Goal: Task Accomplishment & Management: Complete application form

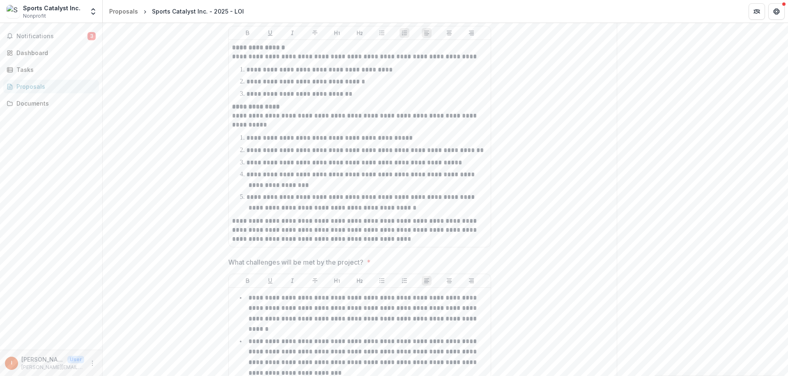
scroll to position [1488, 0]
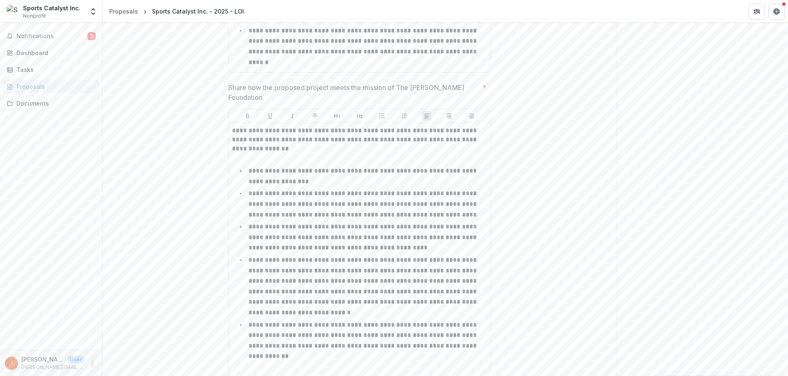
click at [322, 261] on p "**********" at bounding box center [363, 286] width 230 height 59
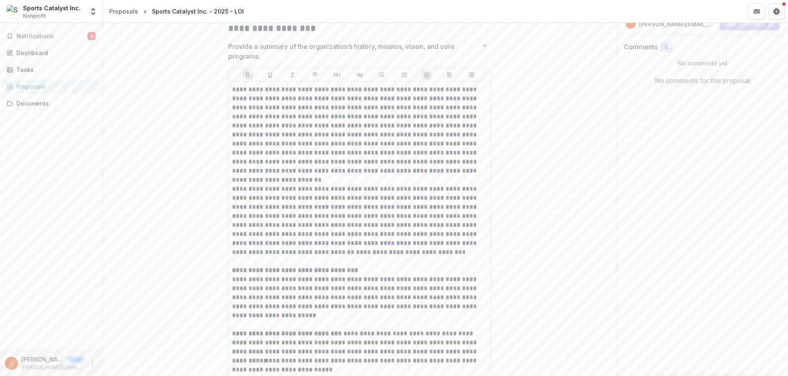
scroll to position [0, 0]
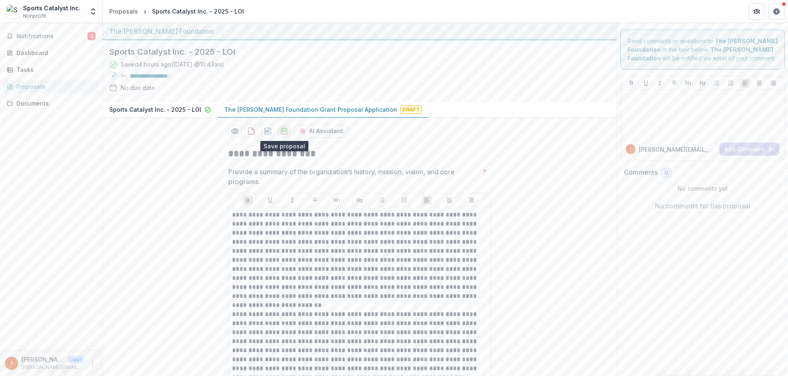
click at [284, 132] on icon "download-proposal" at bounding box center [284, 131] width 8 height 8
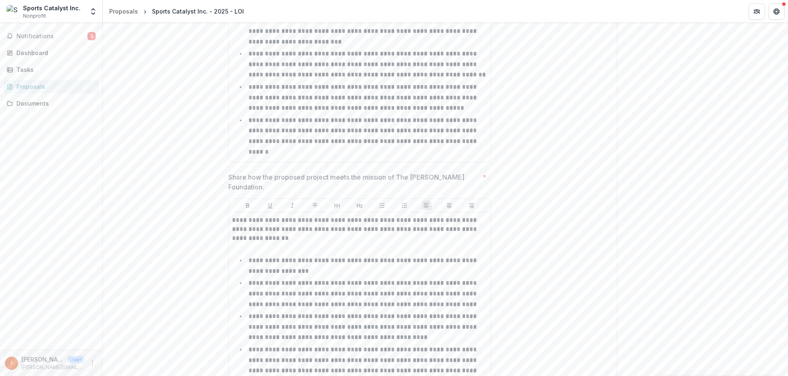
scroll to position [1488, 0]
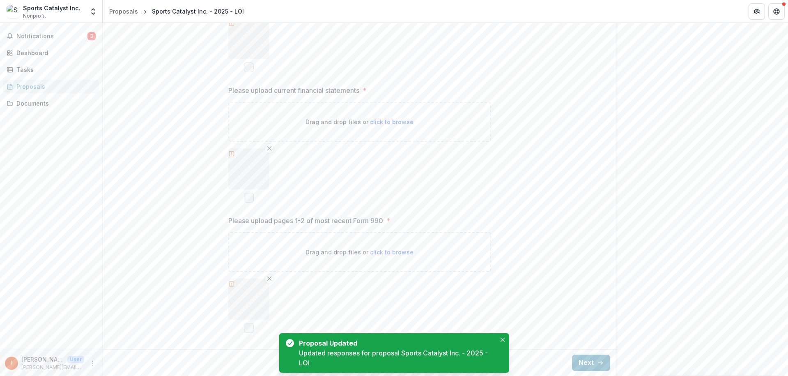
scroll to position [1236, 0]
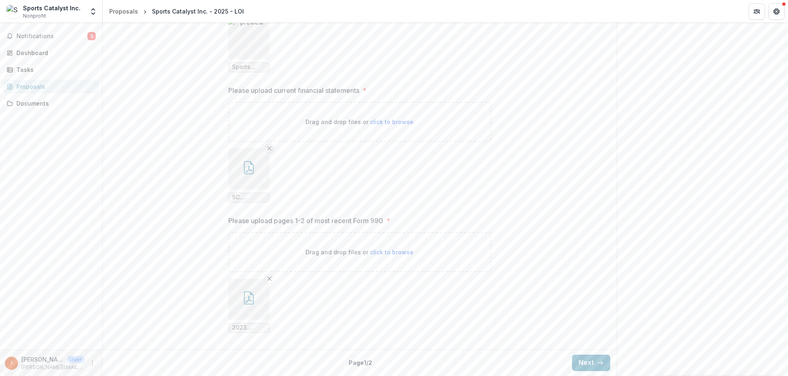
click at [269, 149] on line "Remove File" at bounding box center [269, 148] width 4 height 4
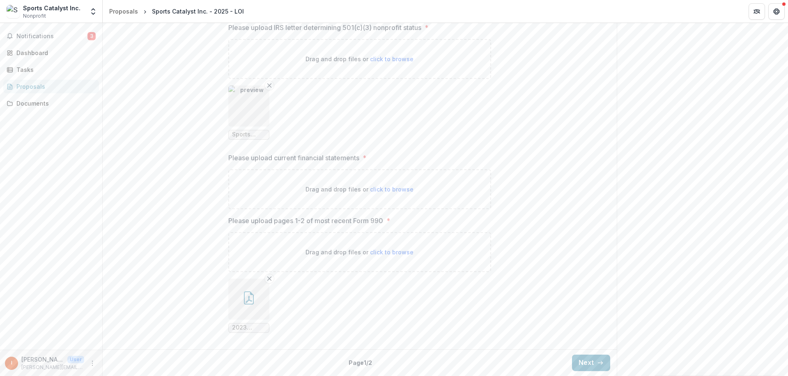
click at [402, 188] on span "click to browse" at bounding box center [392, 189] width 44 height 7
type input "**********"
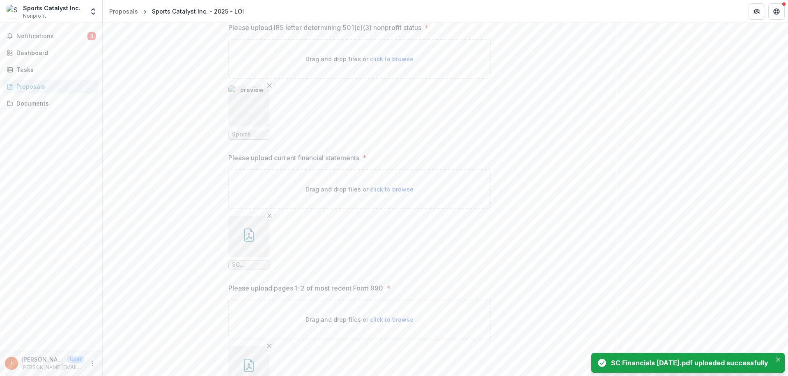
scroll to position [1236, 0]
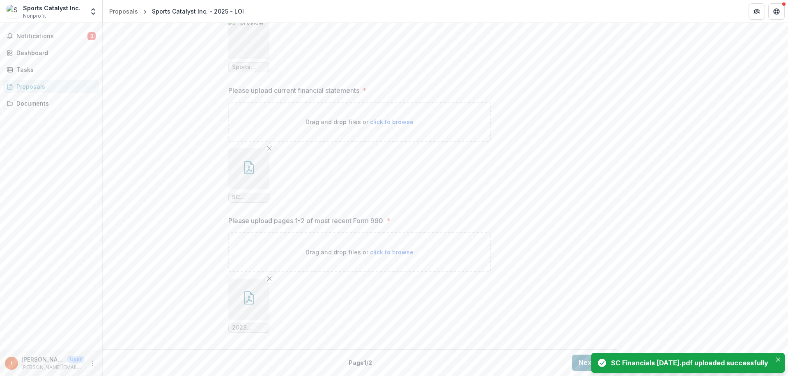
click at [576, 362] on button "Next" at bounding box center [591, 362] width 38 height 16
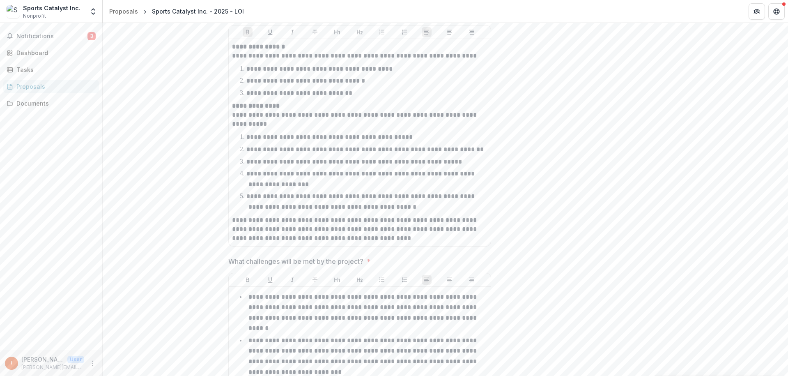
scroll to position [1488, 0]
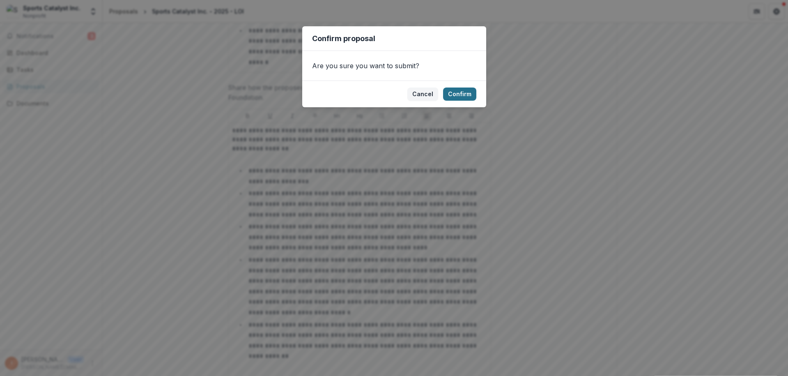
click at [462, 96] on button "Confirm" at bounding box center [459, 93] width 33 height 13
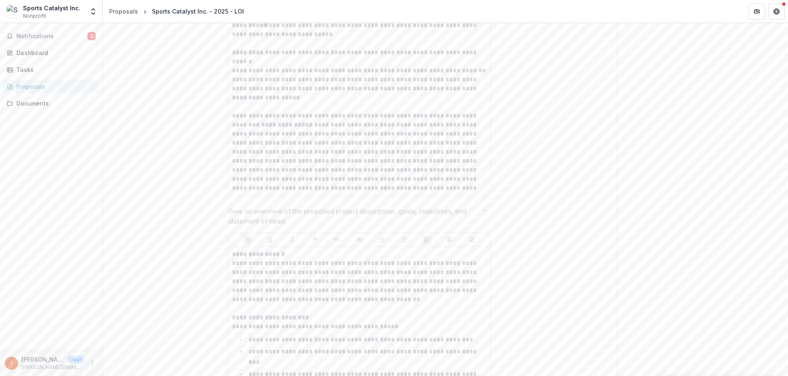
scroll to position [0, 0]
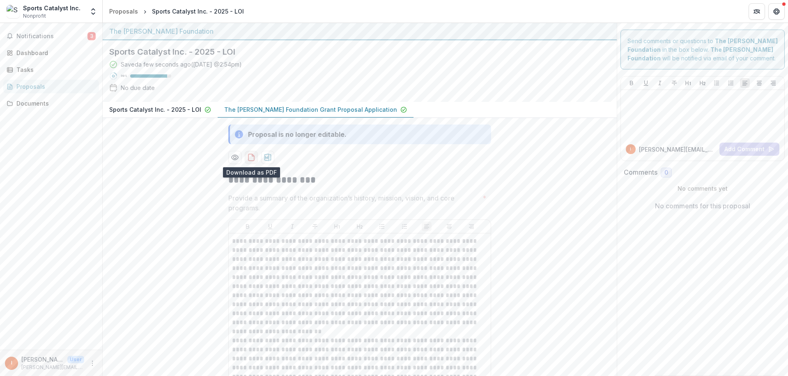
click at [250, 156] on icon "download-proposal" at bounding box center [251, 157] width 8 height 8
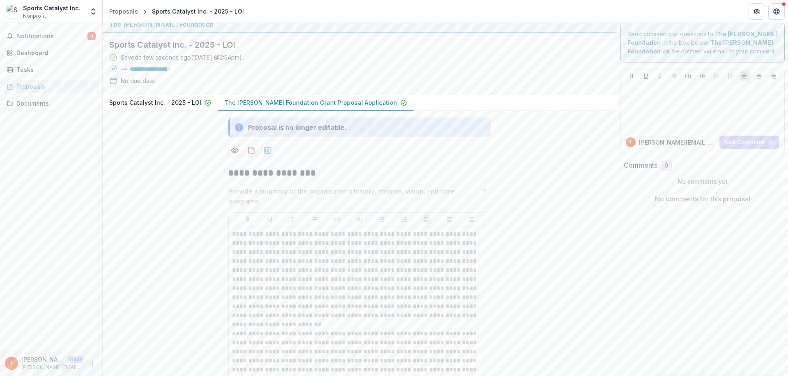
scroll to position [8, 0]
